Goal: Information Seeking & Learning: Find specific fact

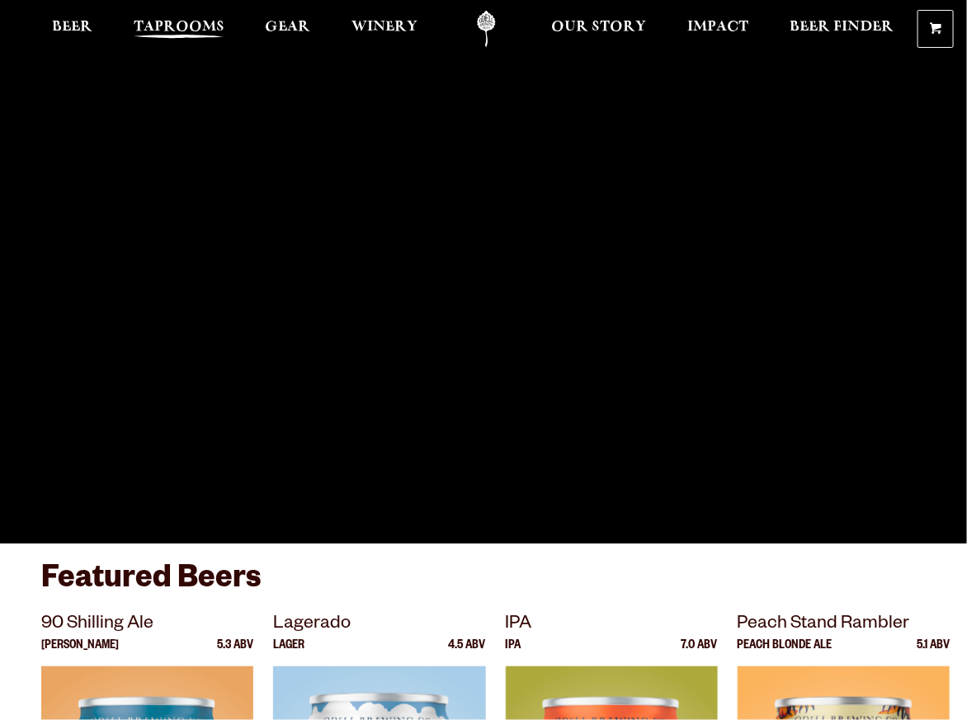
click at [179, 27] on span "Taprooms" at bounding box center [179, 27] width 91 height 13
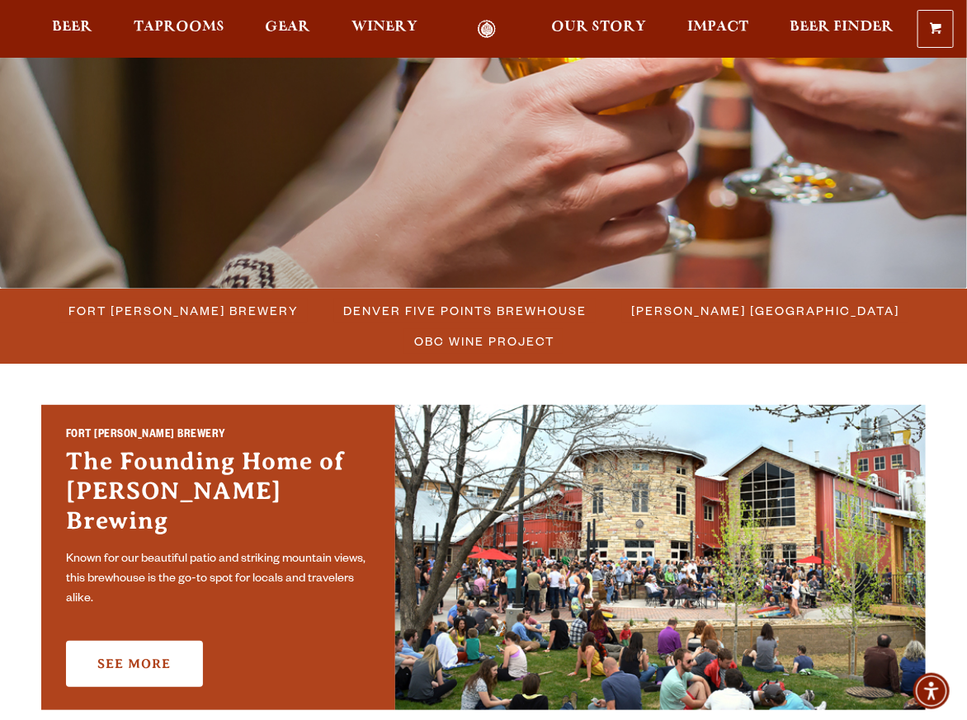
scroll to position [330, 0]
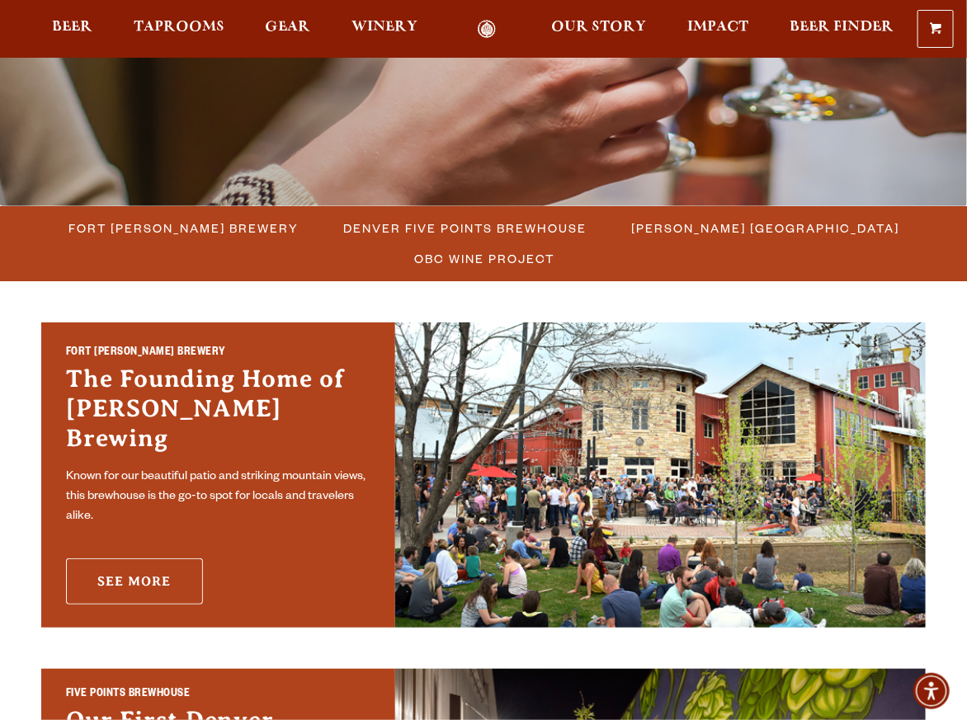
click at [125, 563] on link "See More" at bounding box center [134, 582] width 137 height 46
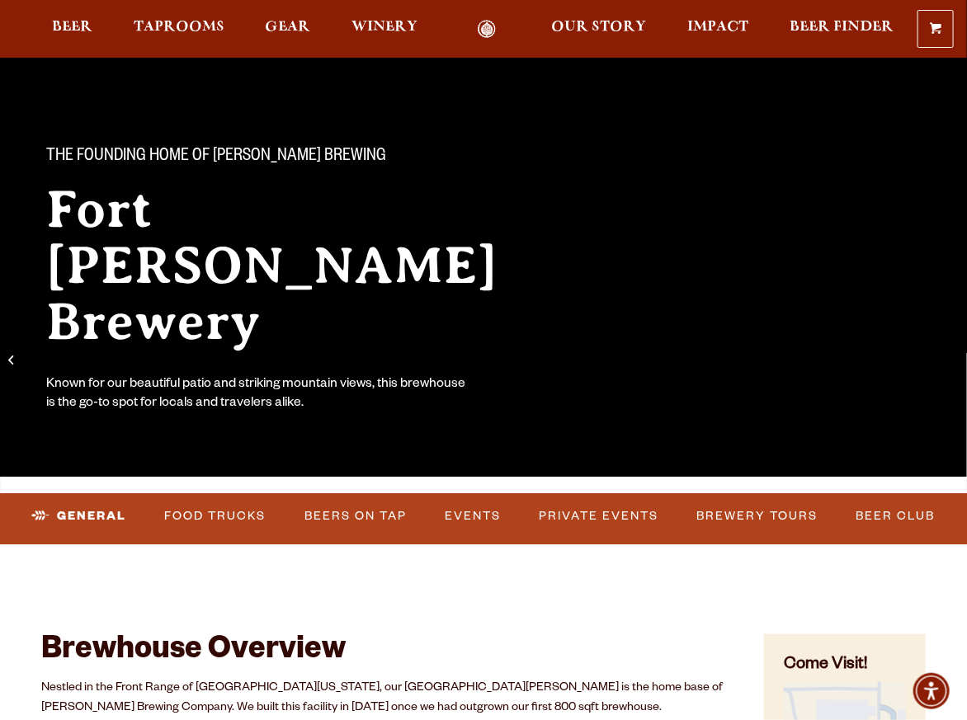
scroll to position [165, 0]
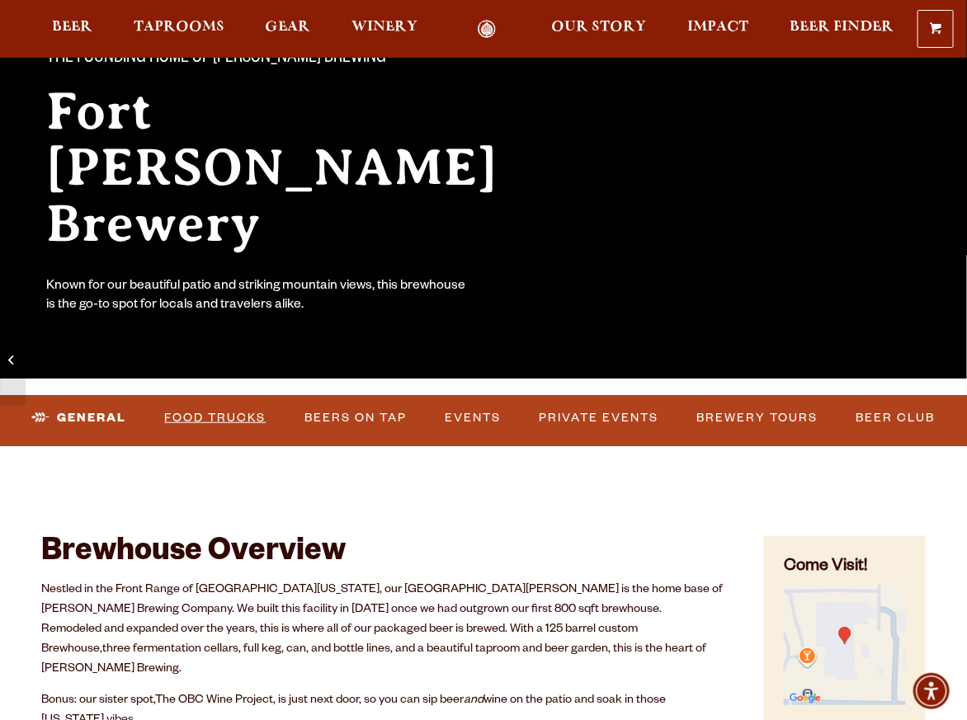
click at [233, 419] on link "Food Trucks" at bounding box center [215, 418] width 115 height 38
click at [210, 419] on link "Food Trucks" at bounding box center [202, 418] width 144 height 38
click at [368, 415] on link "Beers on Tap" at bounding box center [357, 418] width 116 height 38
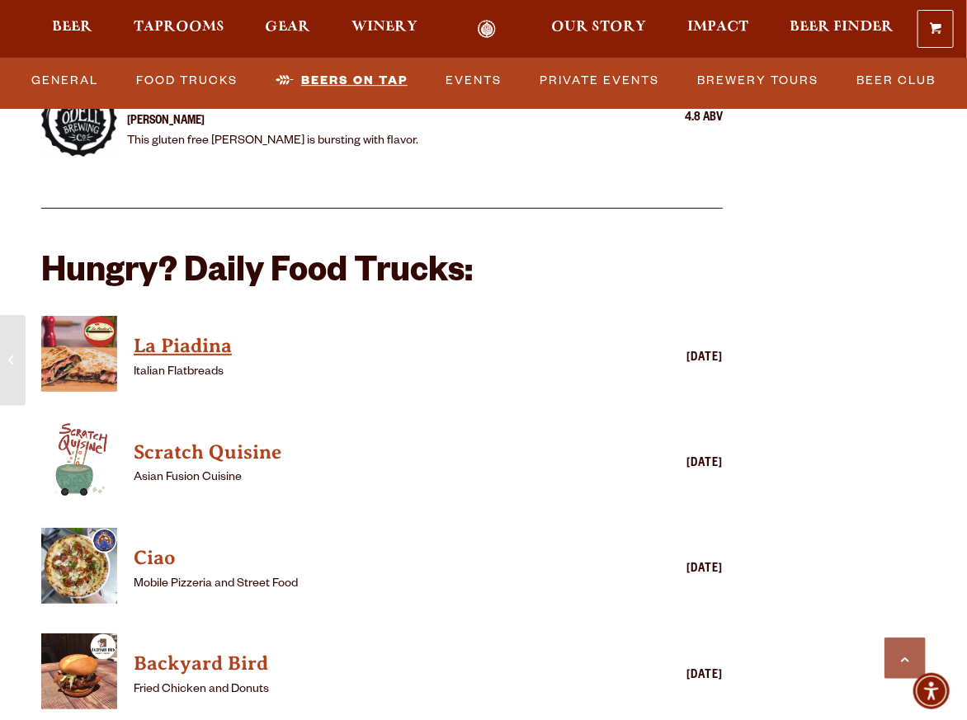
scroll to position [4119, 0]
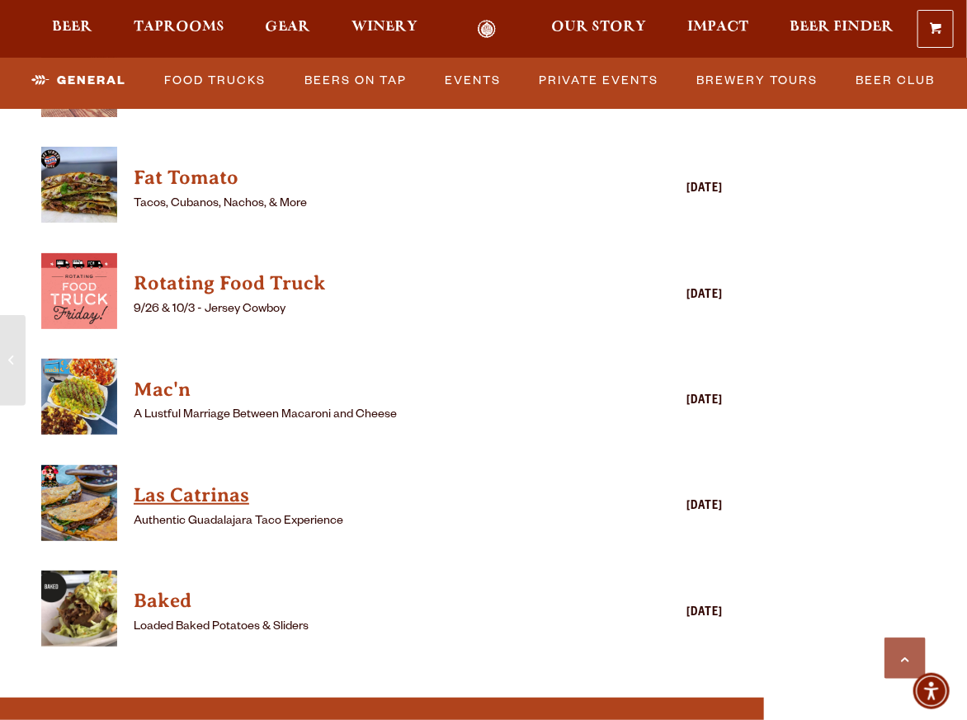
scroll to position [4291, 0]
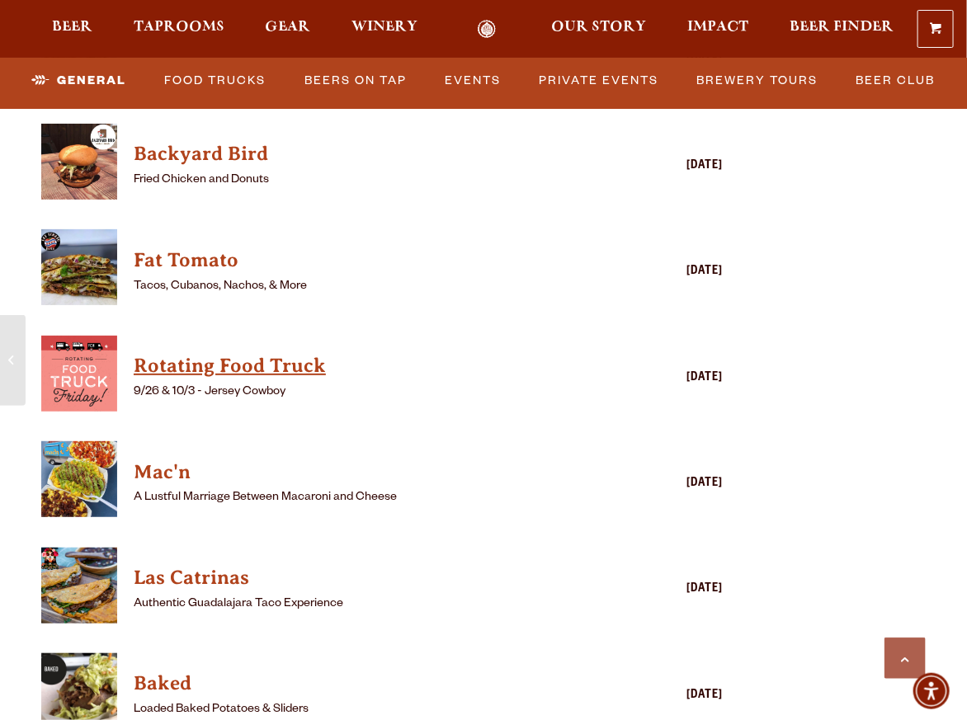
click at [180, 353] on h4 "Rotating Food Truck" at bounding box center [358, 366] width 449 height 26
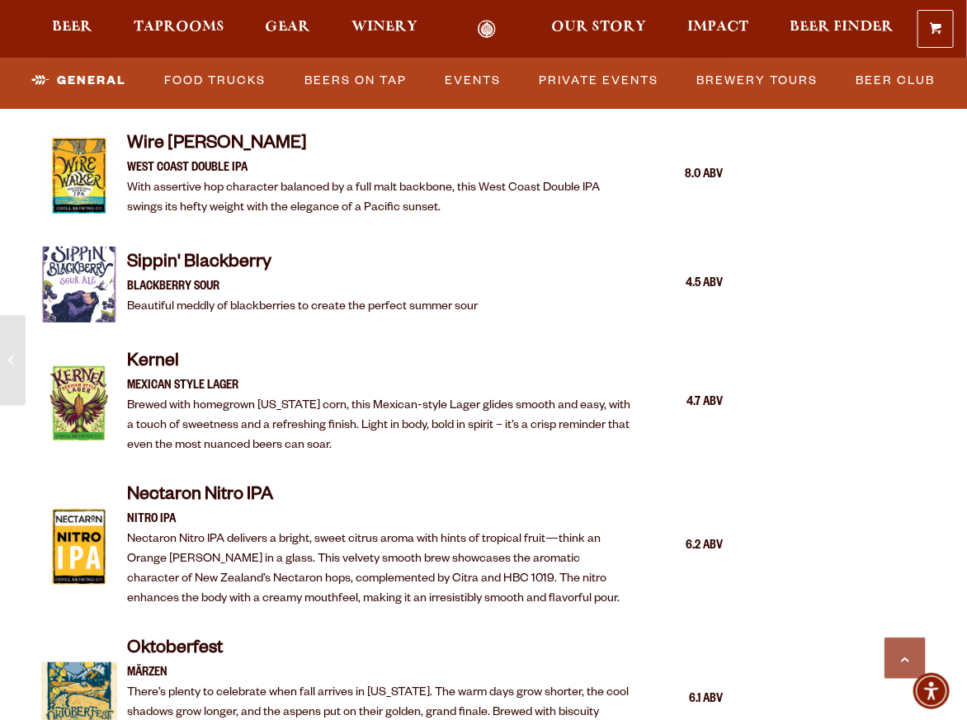
scroll to position [2640, 0]
